Goal: Transaction & Acquisition: Purchase product/service

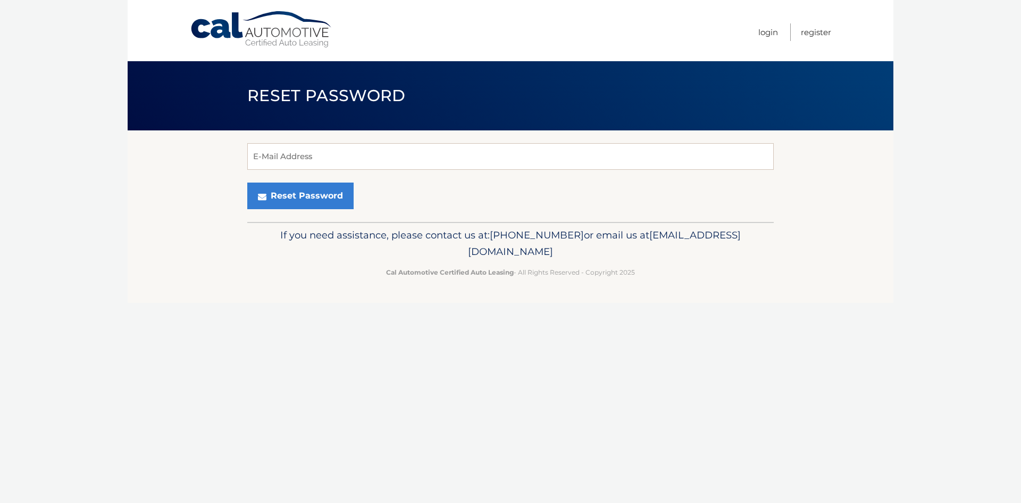
type input "sackaris@icloud.com"
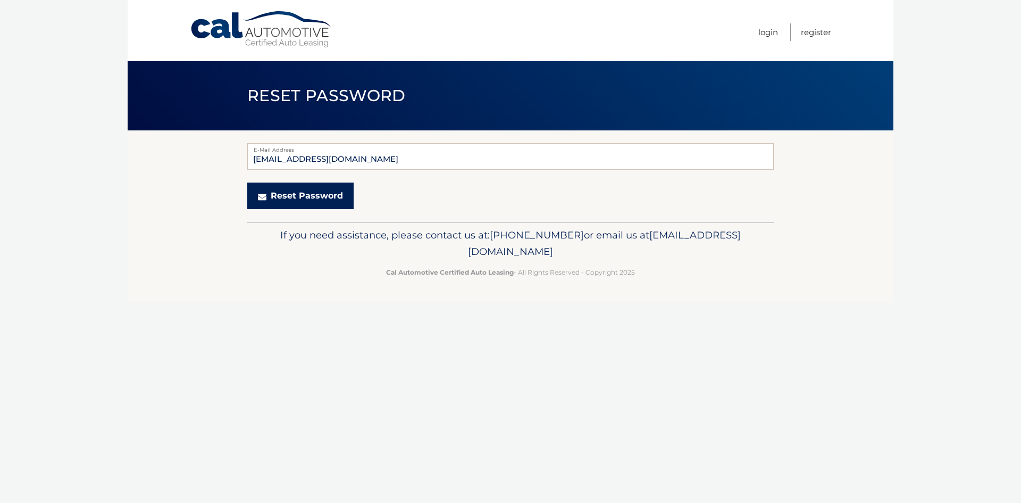
click at [294, 204] on button "Reset Password" at bounding box center [300, 195] width 106 height 27
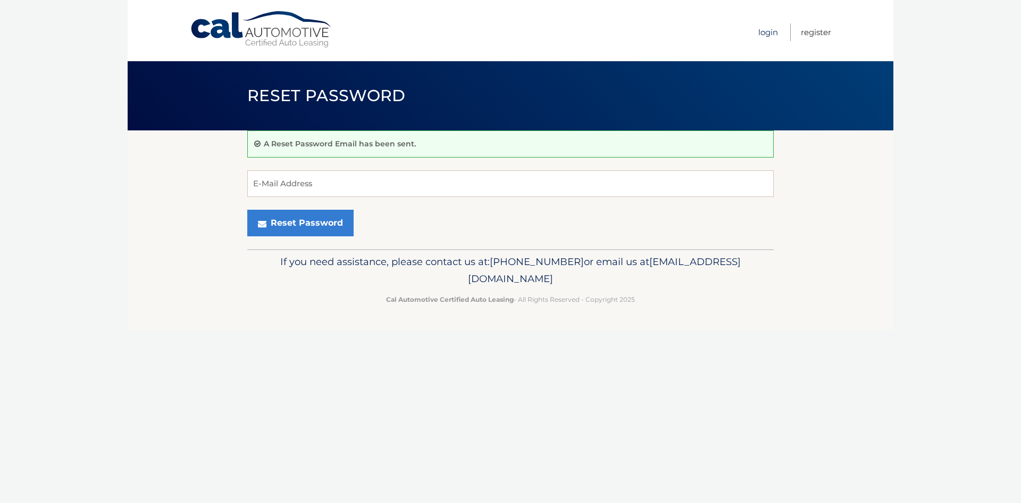
click at [764, 31] on link "Login" at bounding box center [768, 32] width 20 height 18
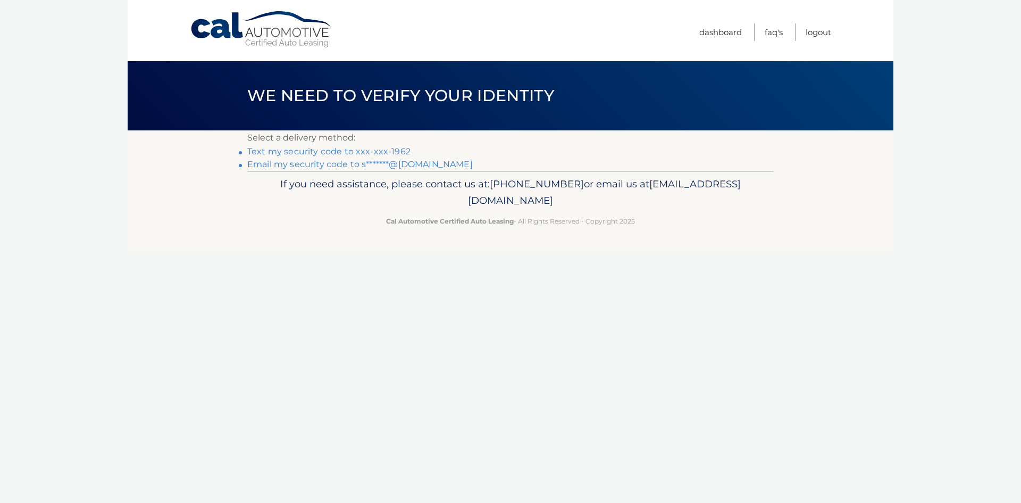
click at [391, 153] on link "Text my security code to xxx-xxx-1962" at bounding box center [328, 151] width 163 height 10
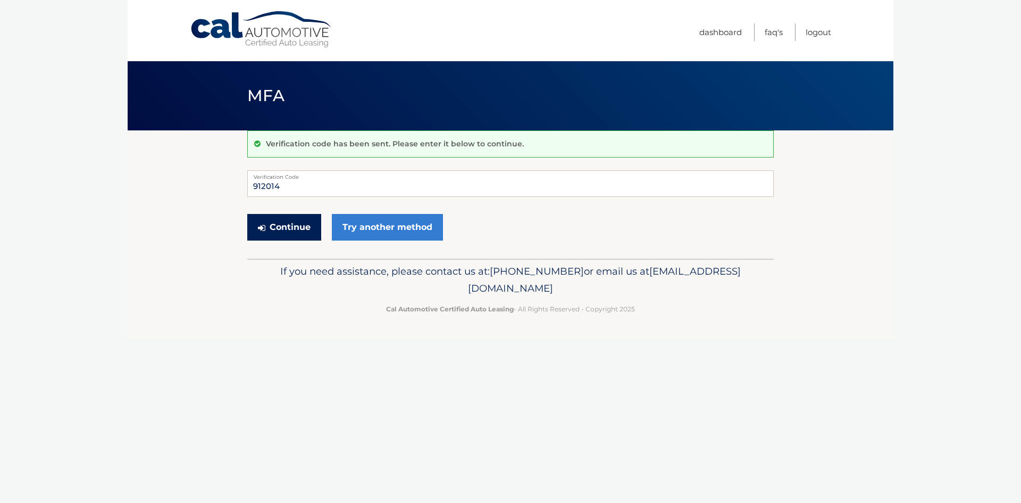
type input "912014"
click at [280, 224] on button "Continue" at bounding box center [284, 227] width 74 height 27
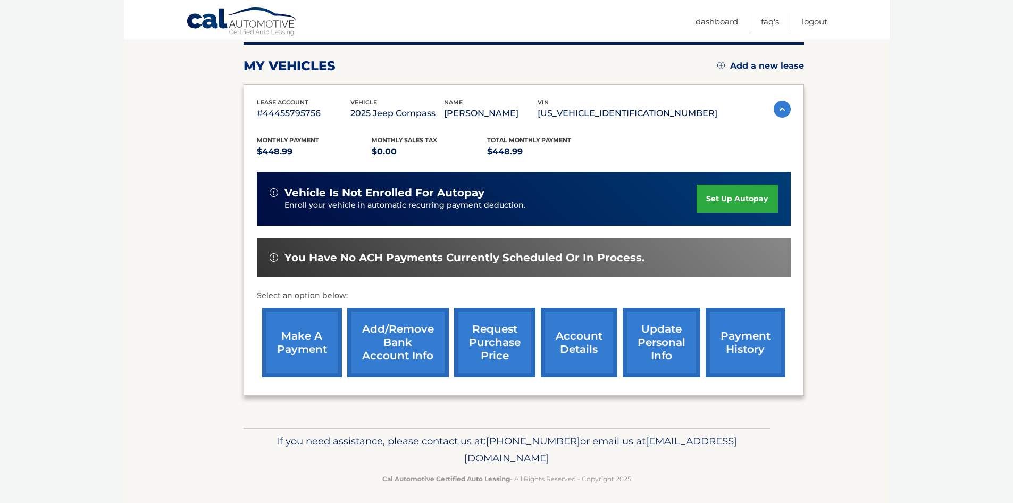
scroll to position [142, 0]
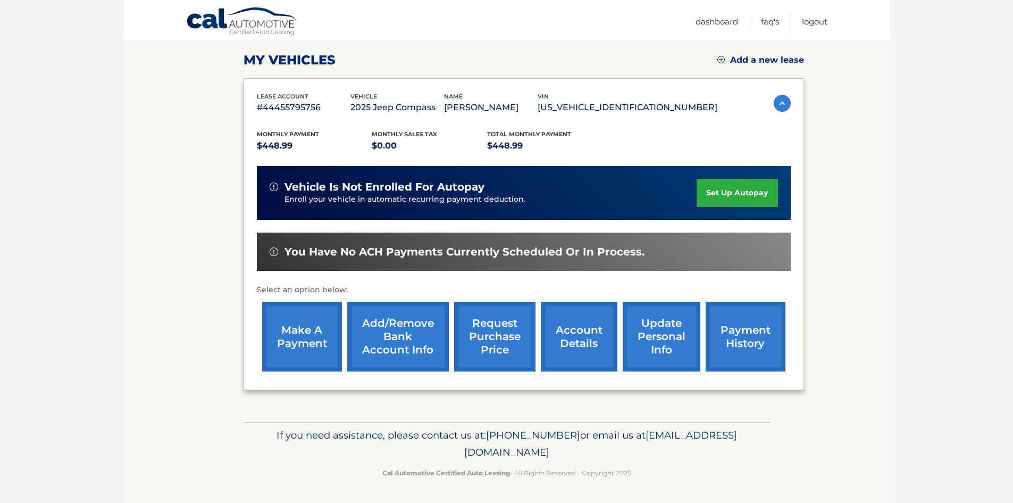
click at [298, 334] on link "make a payment" at bounding box center [302, 337] width 80 height 70
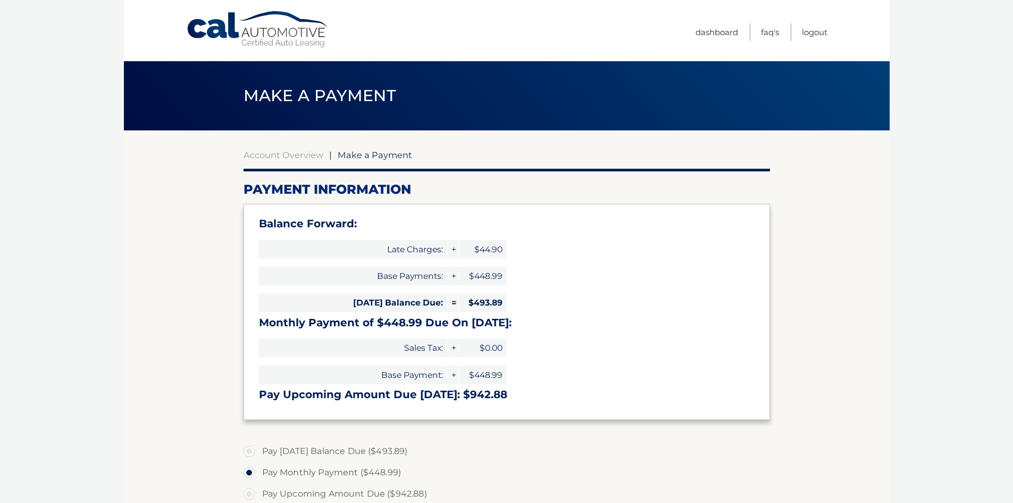
select select "NWJkNDgyOTAtYjE3OC00Yjc5LWI2ZjgtZWM1OTkyYWY3MjRi"
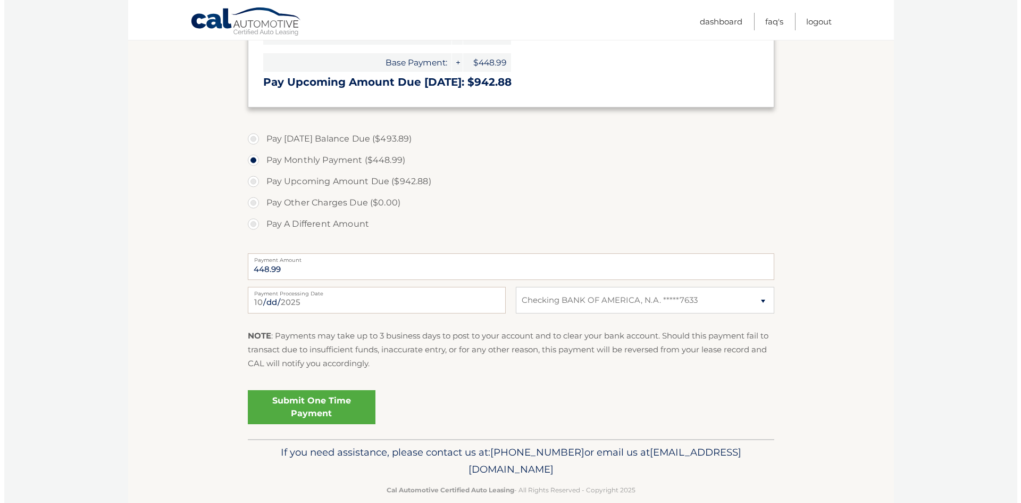
scroll to position [319, 0]
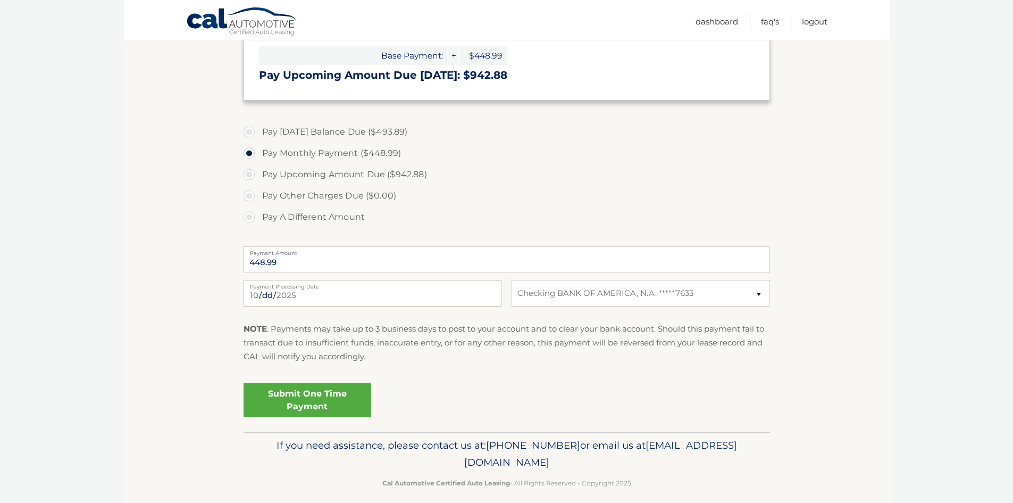
click at [298, 395] on link "Submit One Time Payment" at bounding box center [308, 400] width 128 height 34
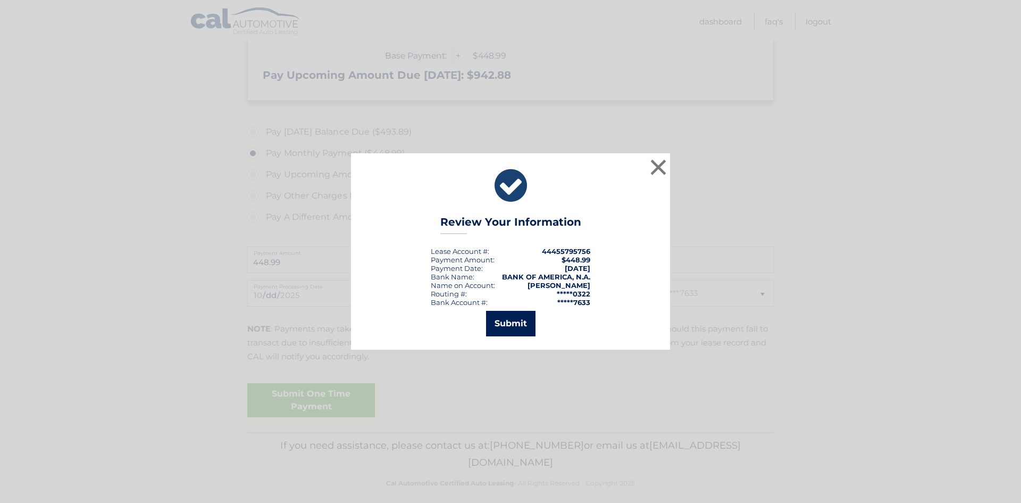
click at [524, 320] on button "Submit" at bounding box center [510, 324] width 49 height 26
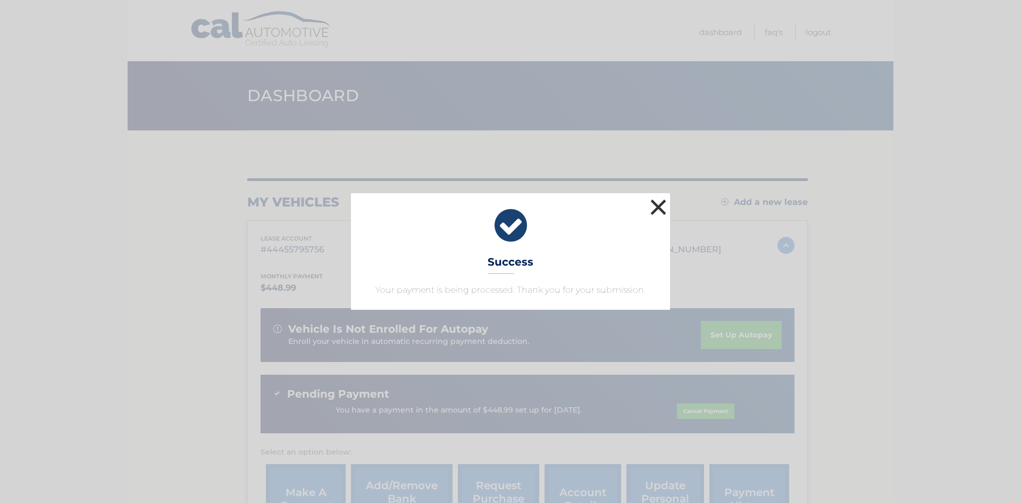
click at [658, 199] on button "×" at bounding box center [658, 206] width 21 height 21
